Goal: Information Seeking & Learning: Find specific fact

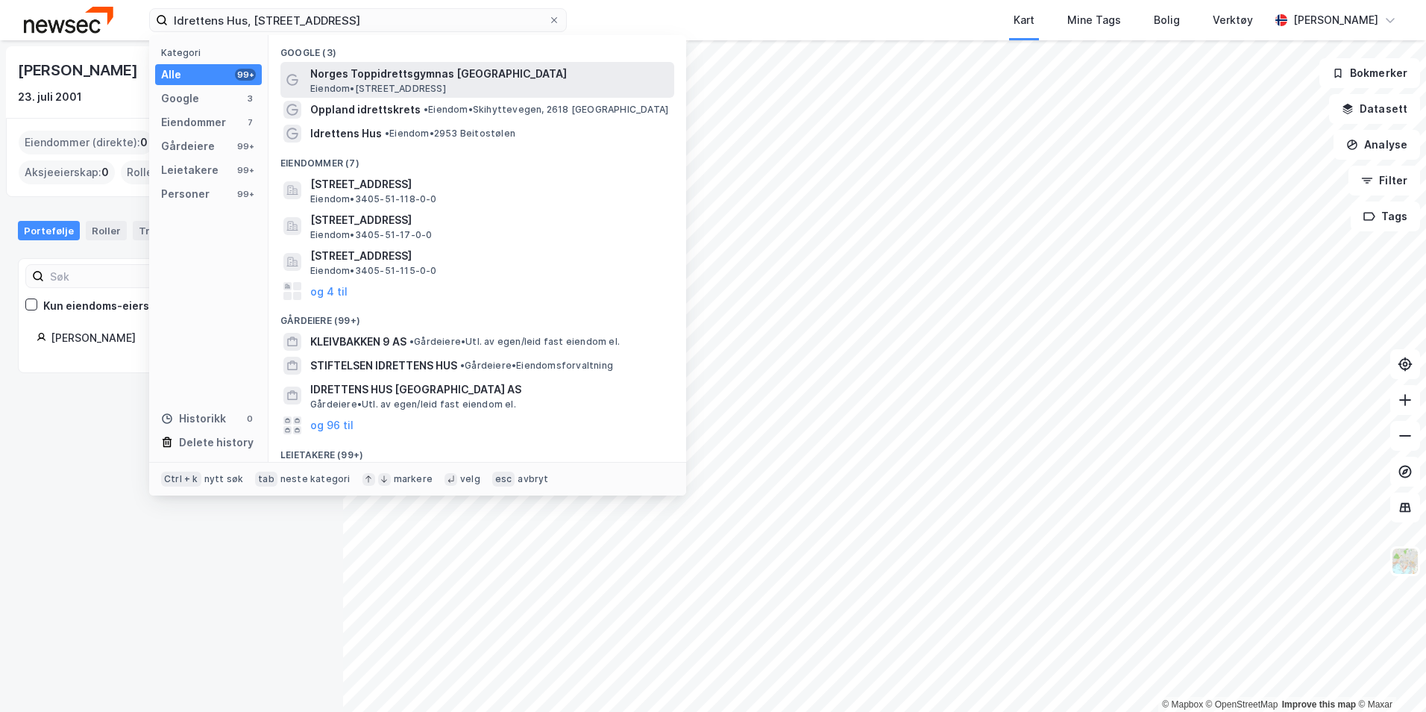
type input "Idrettens Hus, Kleivbakken 9, 2618 Lillehammer"
click at [360, 69] on span "Norges Toppidrettsgymnas [GEOGRAPHIC_DATA]" at bounding box center [489, 74] width 358 height 18
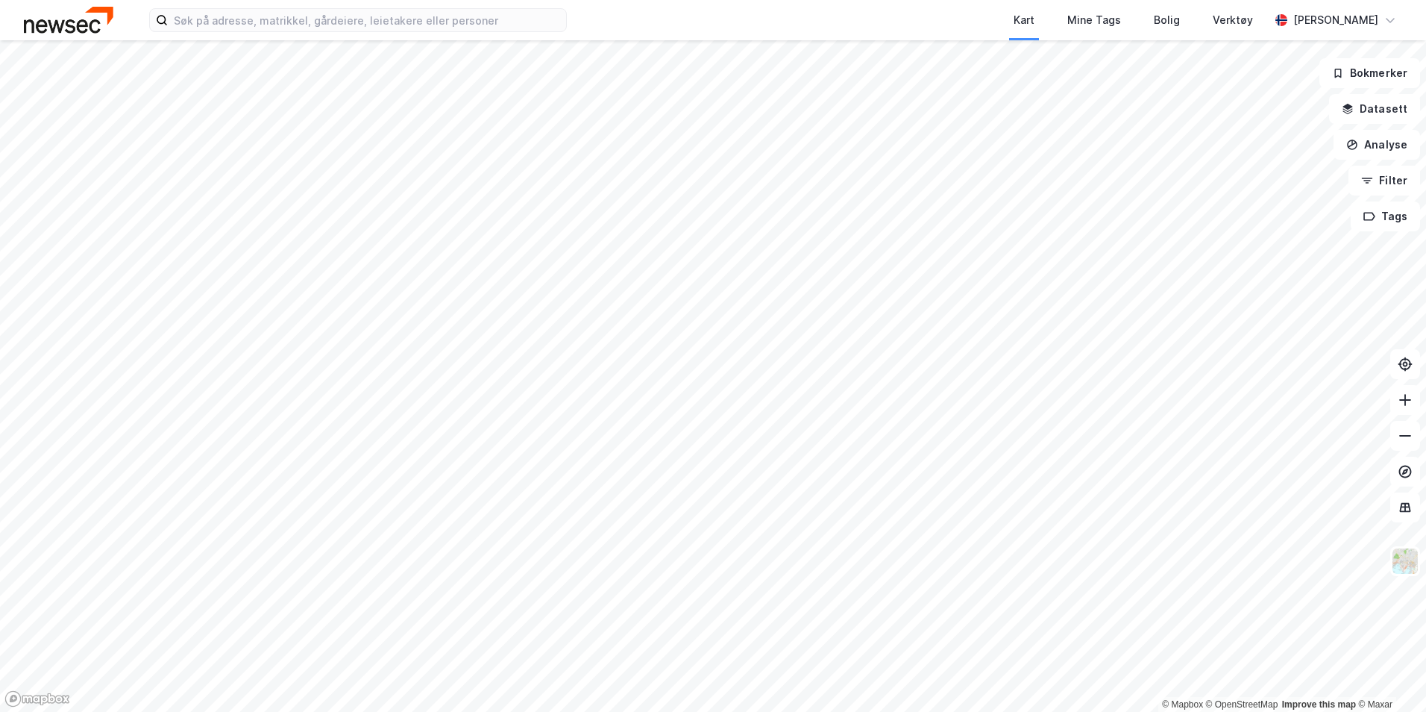
click at [480, 32] on div "Kart Mine Tags Bolig Verktøy [PERSON_NAME]" at bounding box center [713, 20] width 1426 height 40
click at [478, 19] on input at bounding box center [367, 20] width 398 height 22
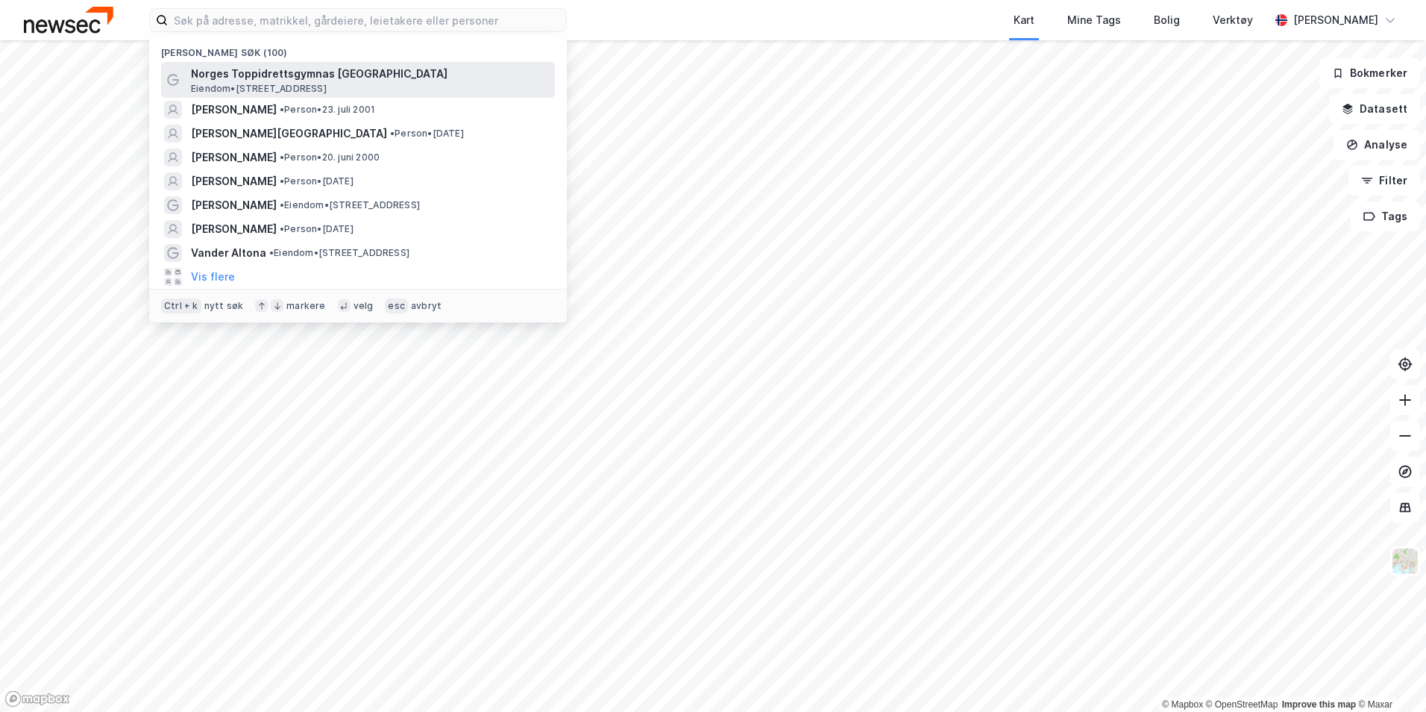
click at [327, 83] on span "Eiendom • [STREET_ADDRESS]" at bounding box center [259, 89] width 136 height 12
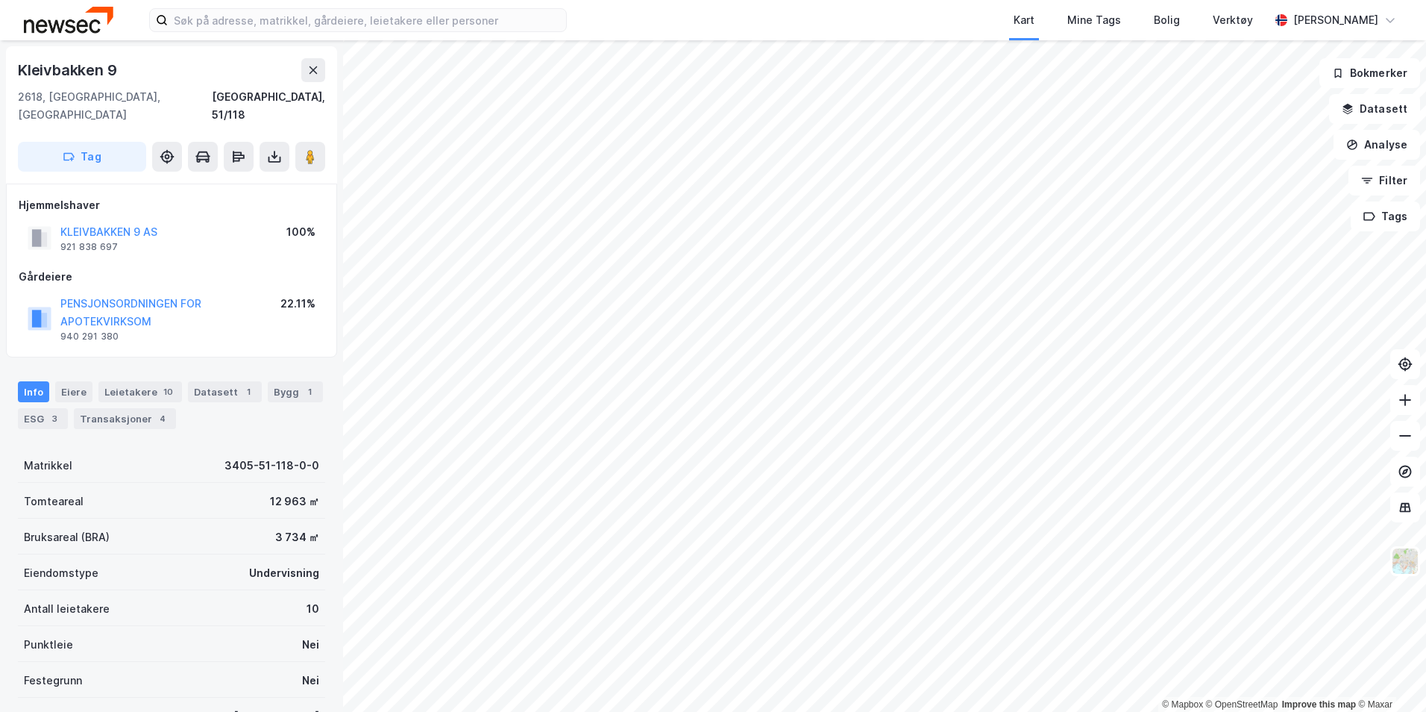
click at [131, 389] on div "Info [PERSON_NAME] 10 Datasett 1 Bygg 1 ESG 3 Transaksjoner 4" at bounding box center [171, 405] width 307 height 48
click at [127, 408] on div "Transaksjoner 4" at bounding box center [125, 418] width 102 height 21
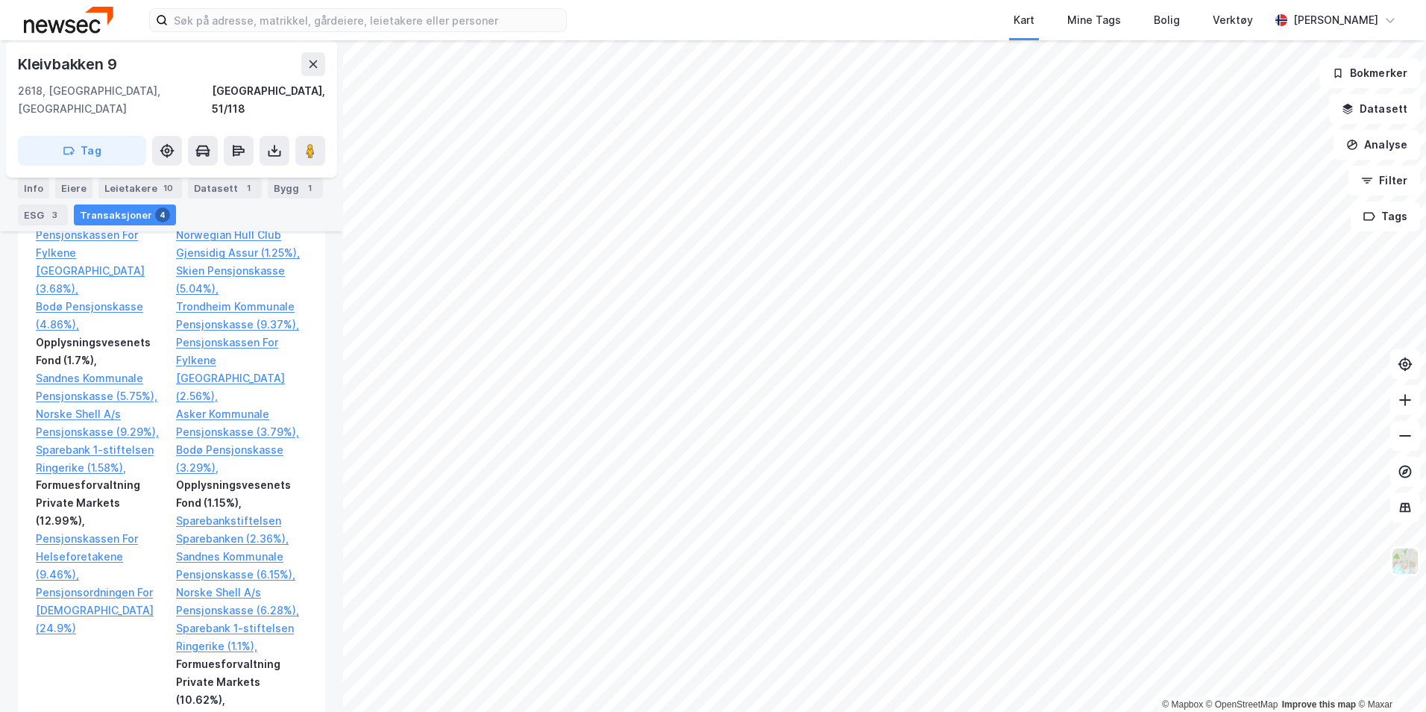
scroll to position [1044, 0]
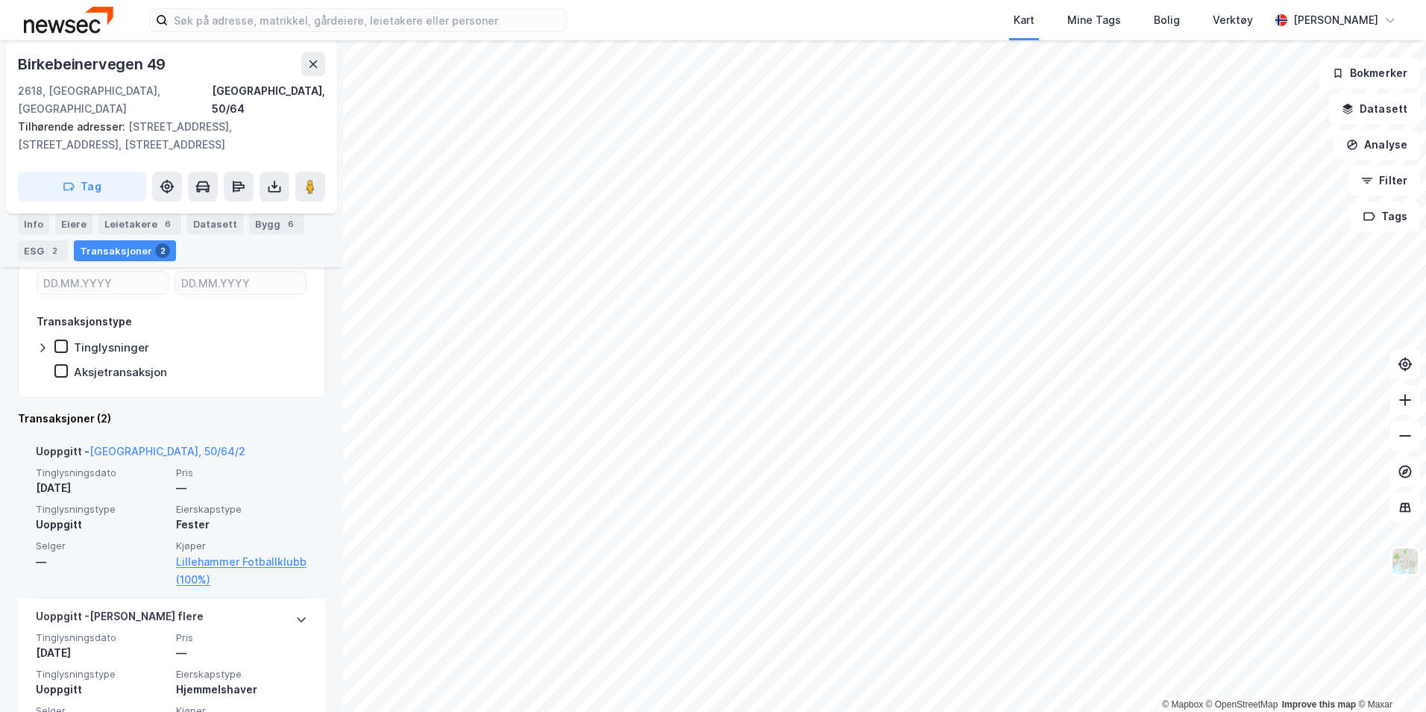
scroll to position [313, 0]
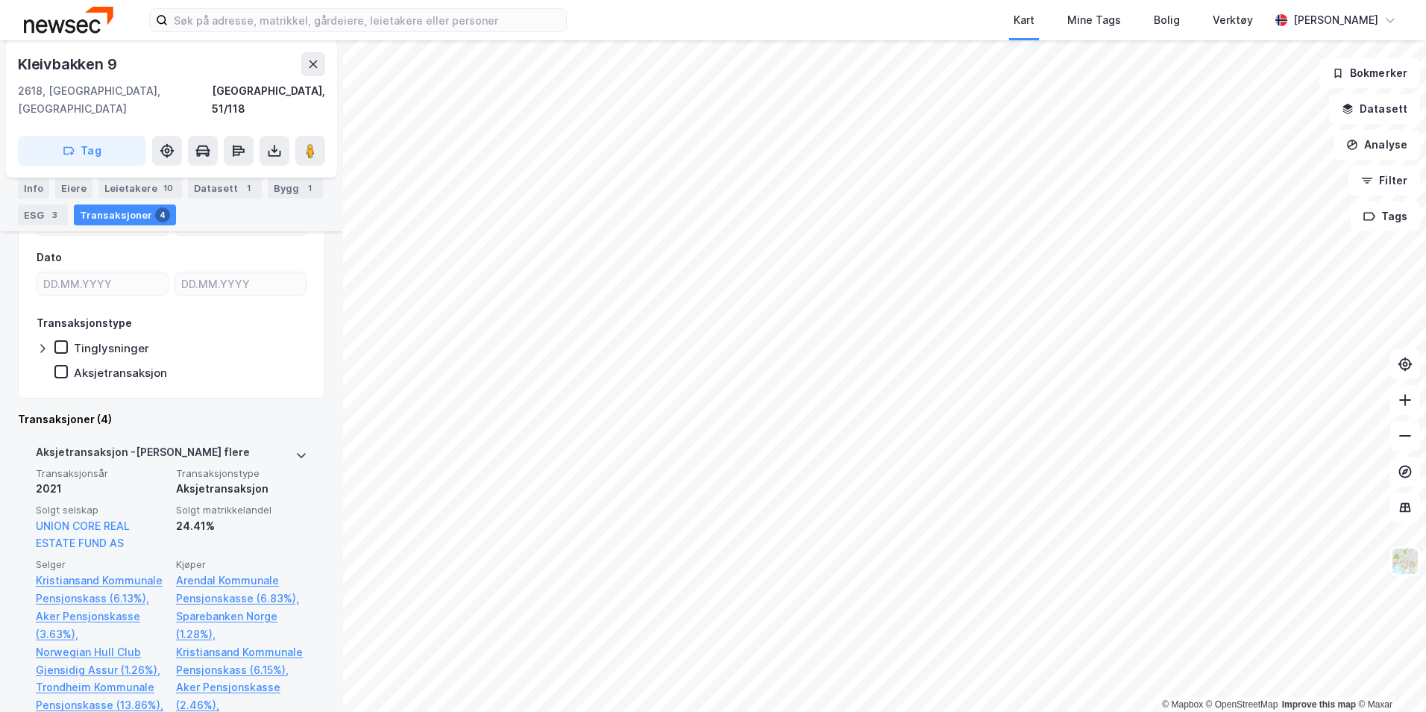
scroll to position [298, 0]
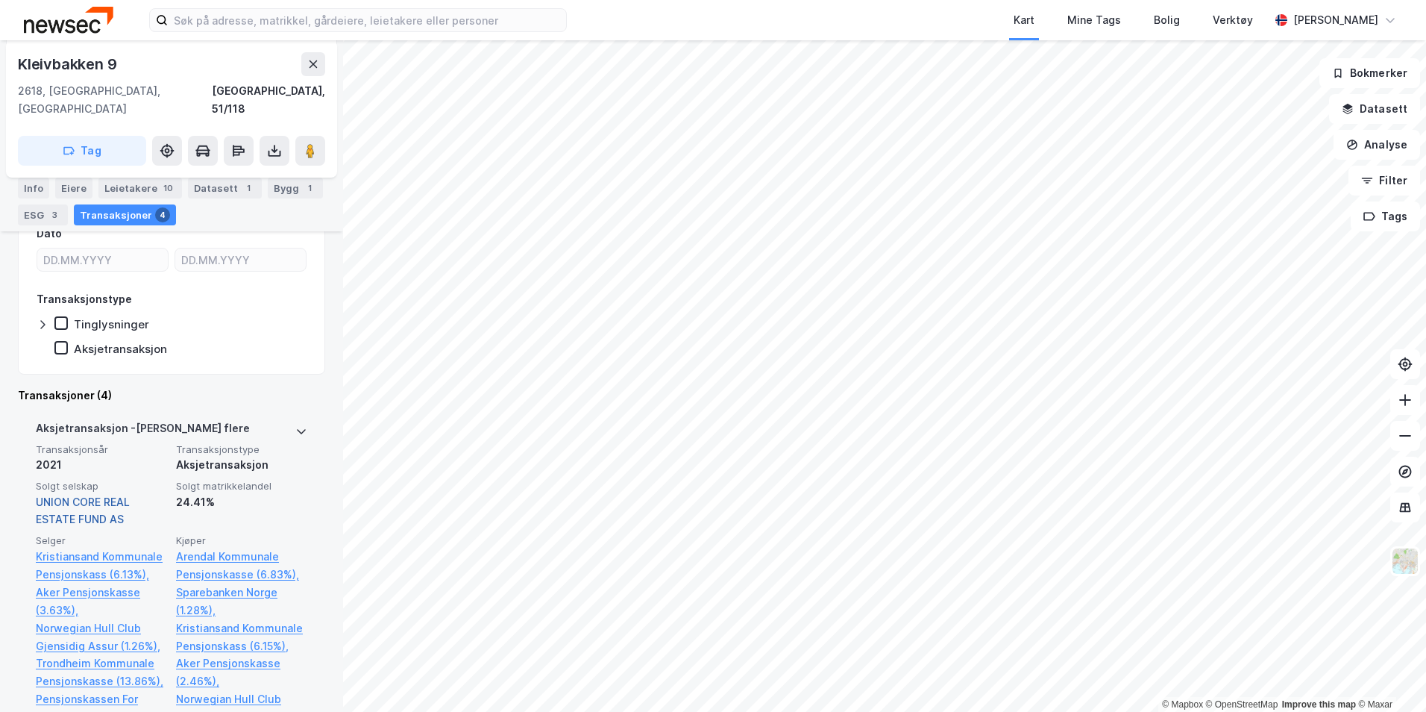
click at [95, 495] on link "UNION CORE REAL ESTATE FUND AS" at bounding box center [83, 510] width 94 height 31
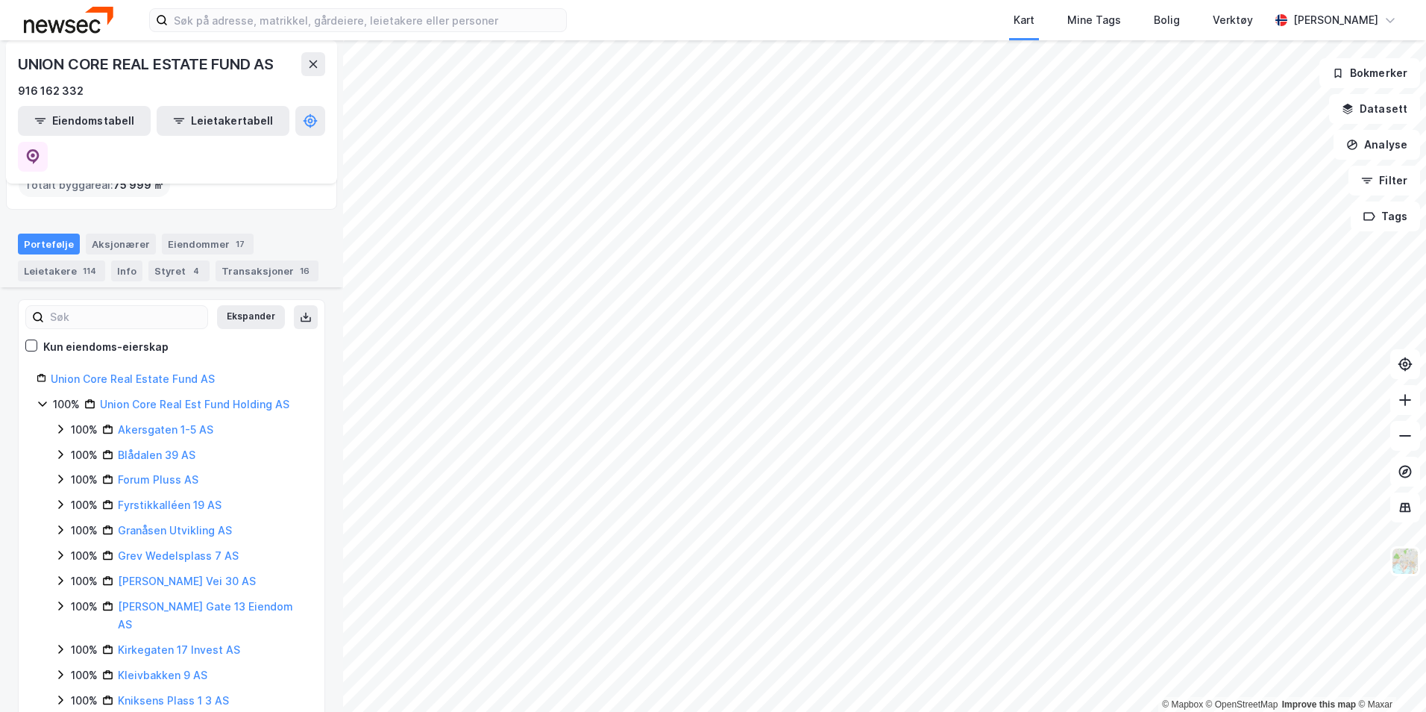
scroll to position [219, 0]
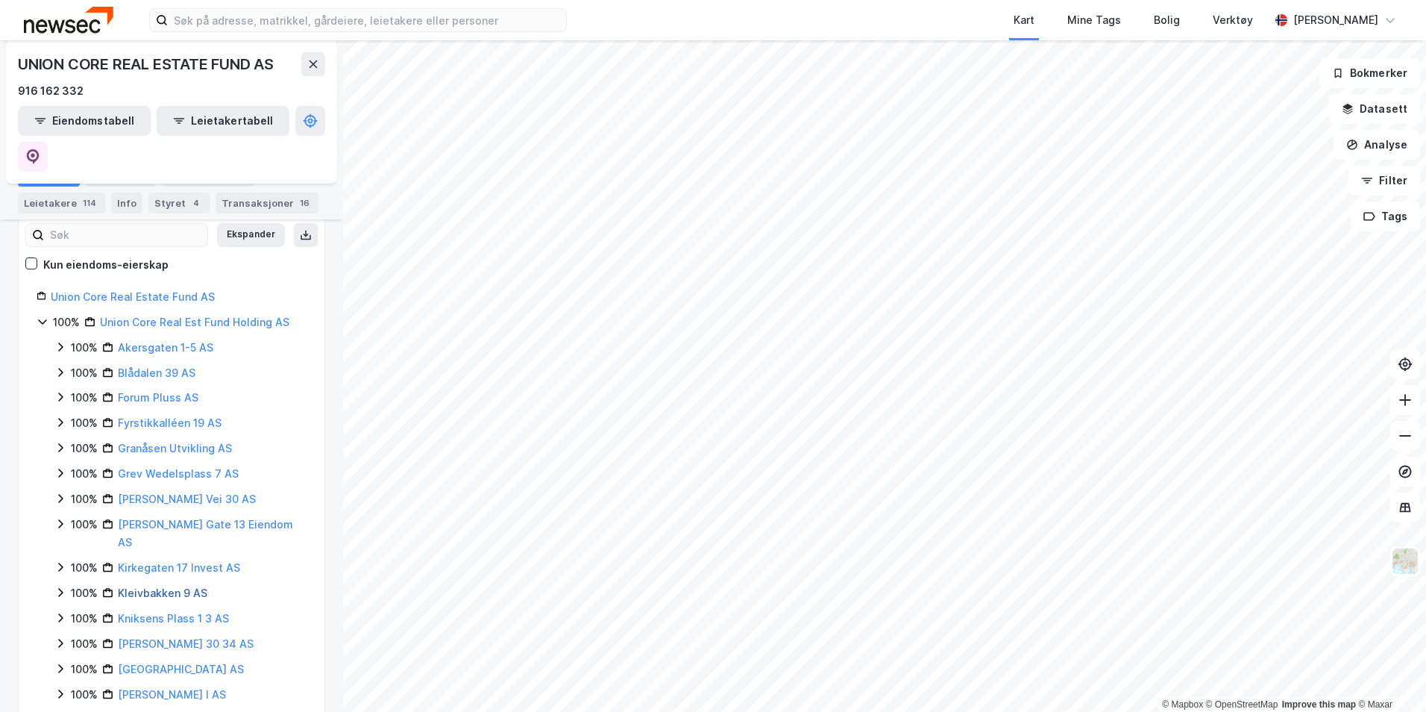
click at [168, 586] on link "Kleivbakken 9 AS" at bounding box center [163, 592] width 90 height 13
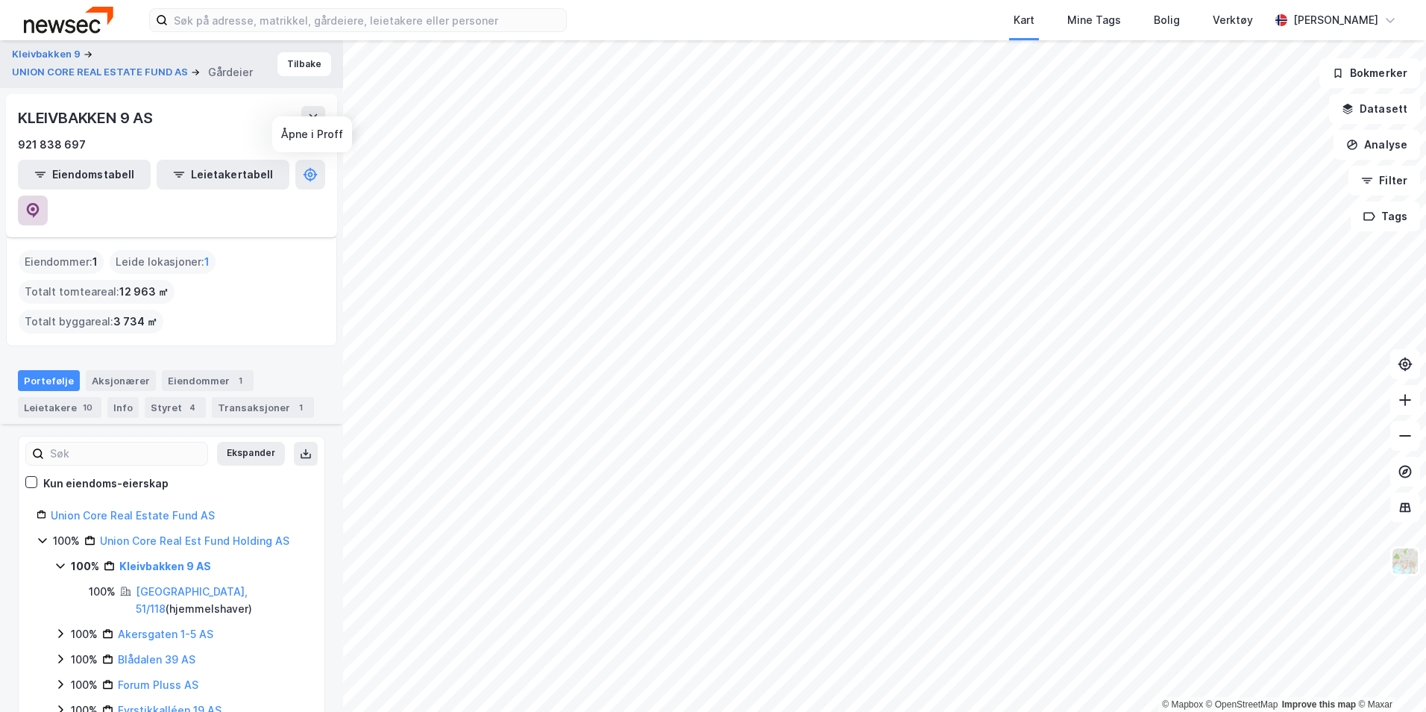
click at [40, 203] on icon at bounding box center [32, 210] width 15 height 15
